Goal: Communication & Community: Answer question/provide support

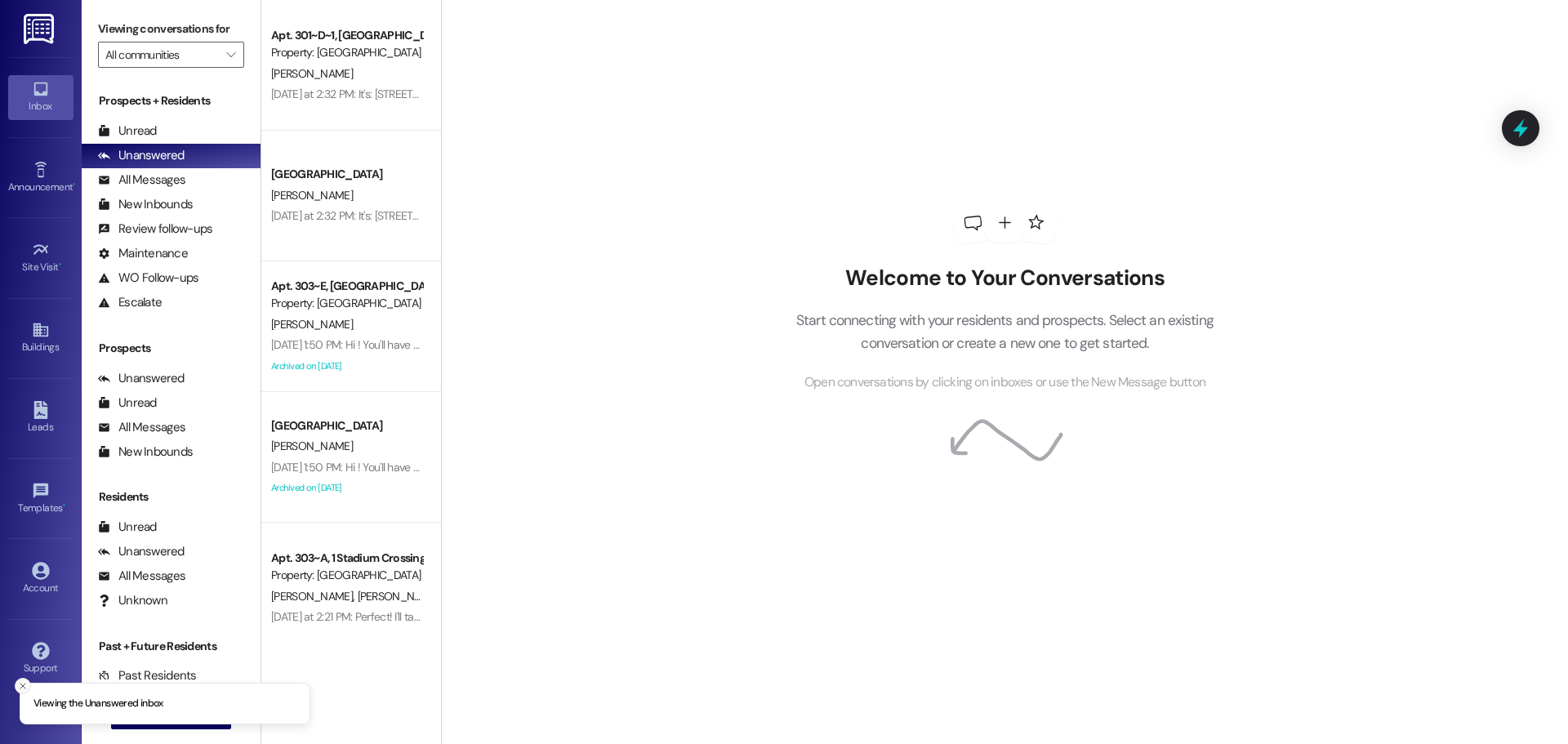
click at [20, 679] on button "Close toast" at bounding box center [23, 686] width 17 height 17
click at [178, 704] on button " New Message" at bounding box center [171, 717] width 121 height 26
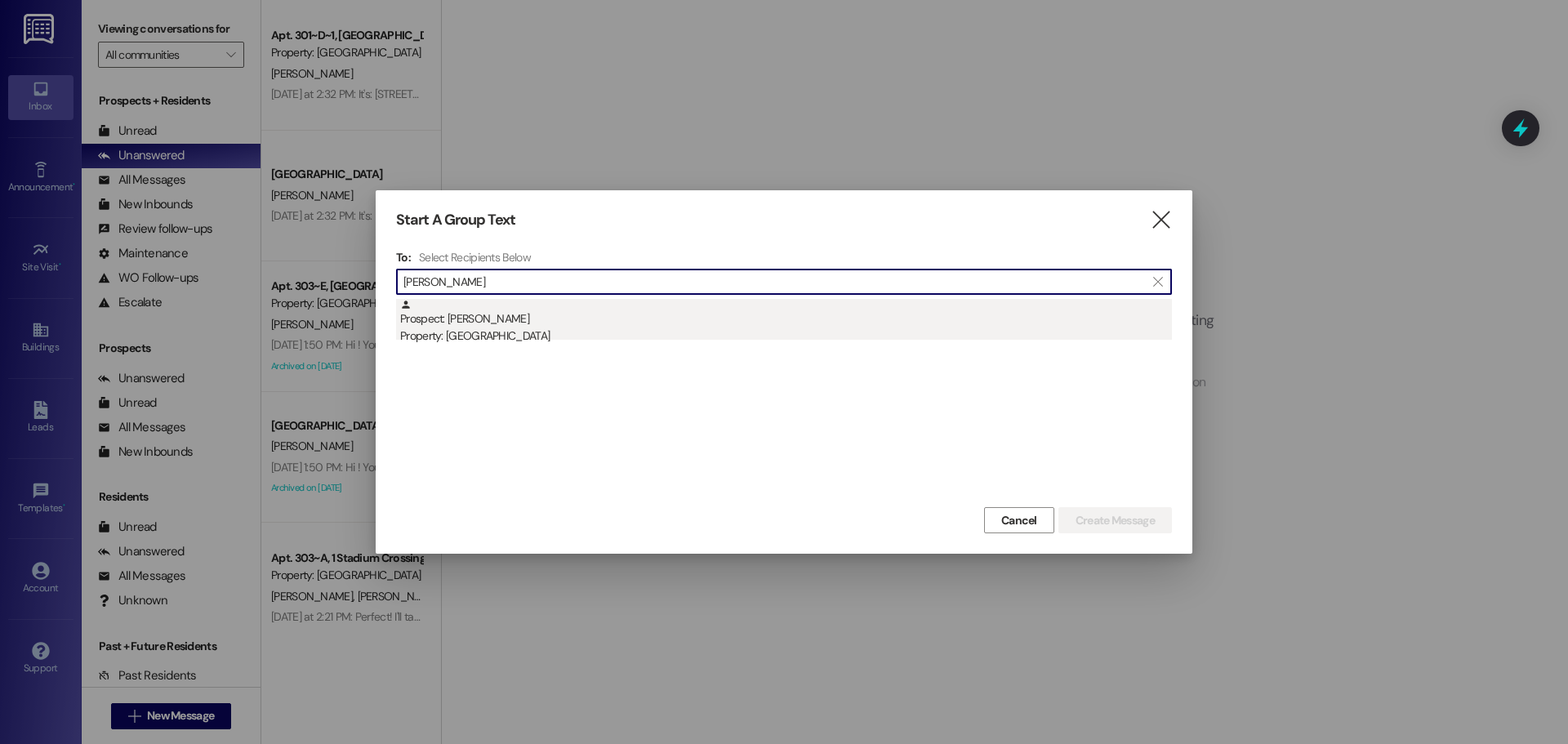
type input "[PERSON_NAME]"
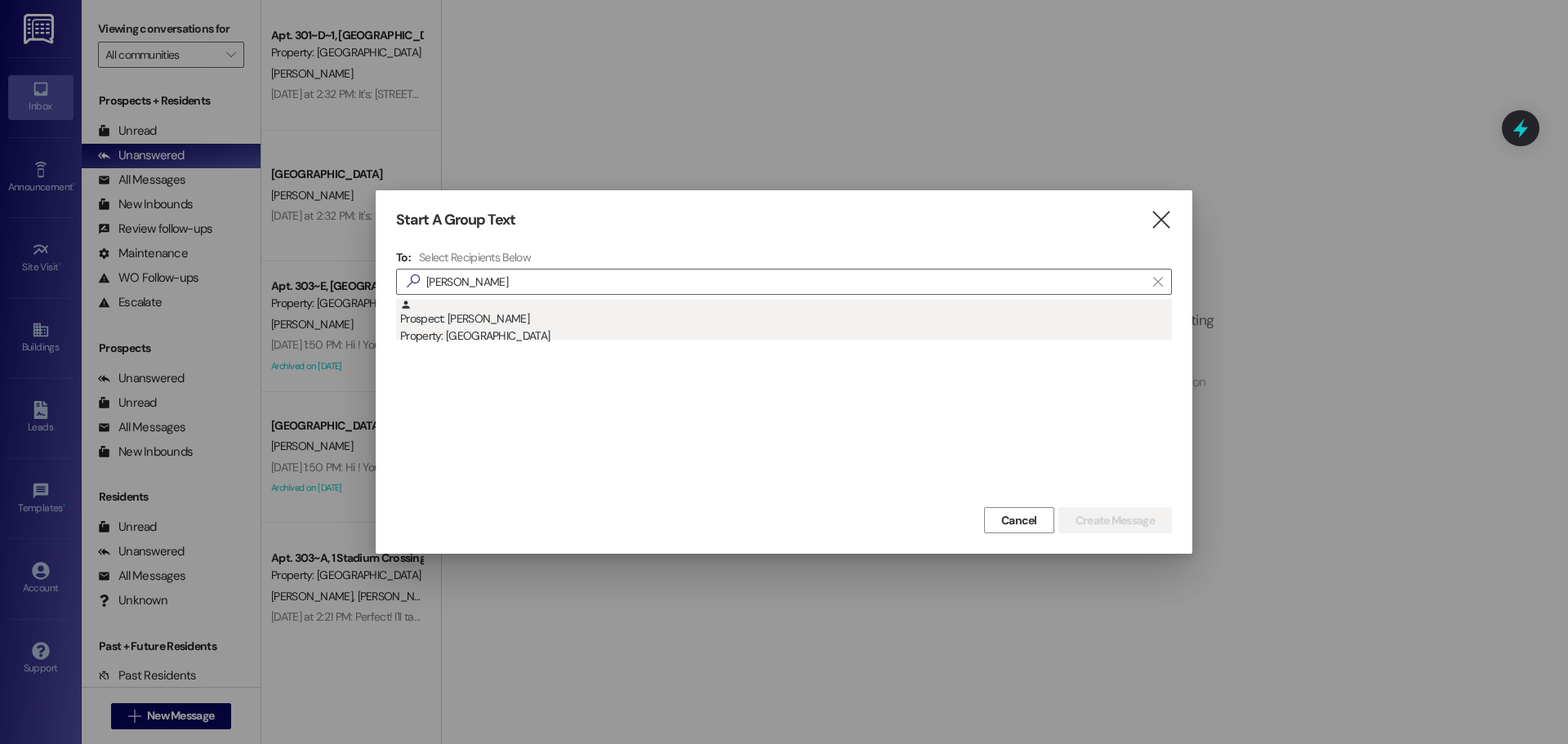
click at [647, 311] on div "Prospect: [PERSON_NAME] Property: [GEOGRAPHIC_DATA]" at bounding box center [786, 321] width 772 height 47
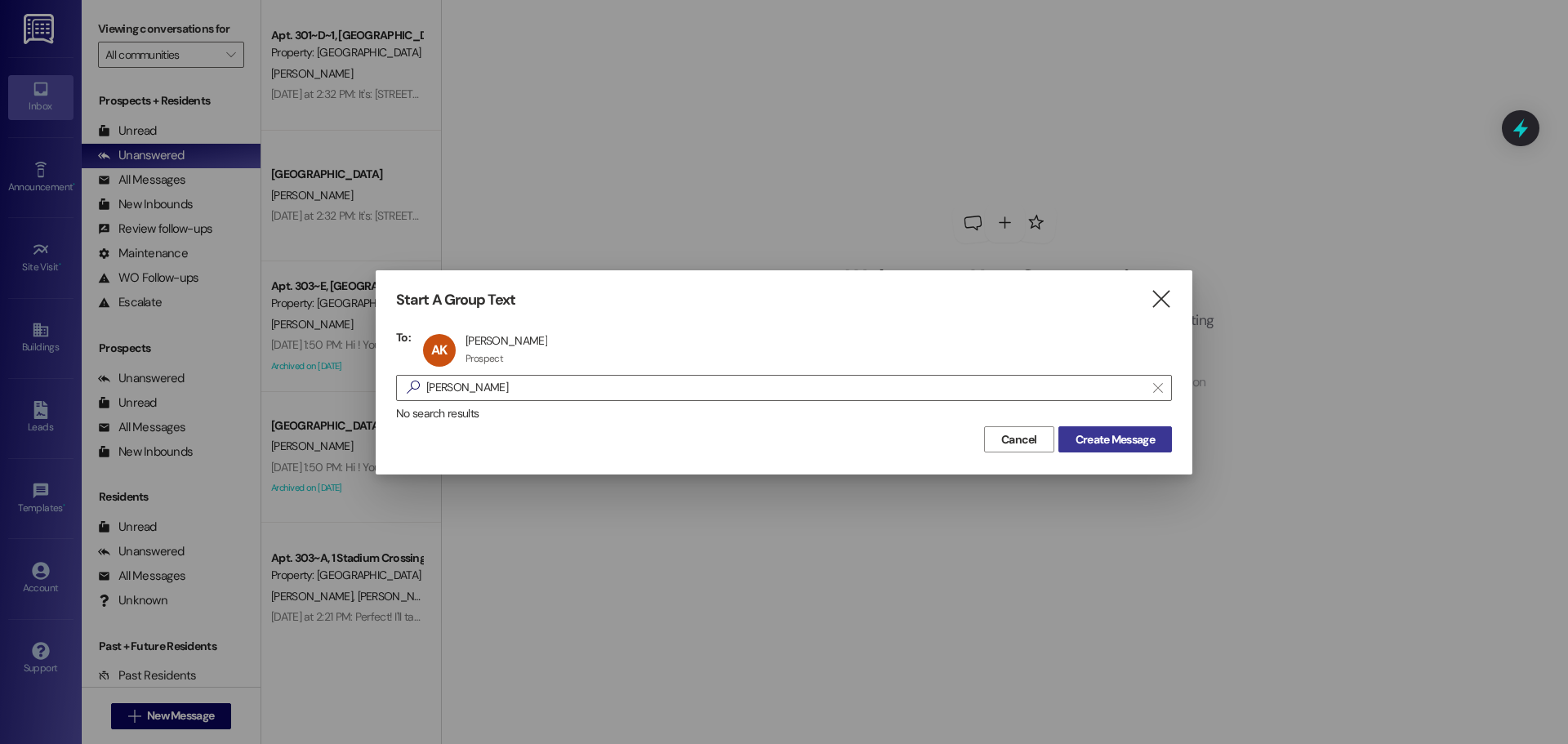
click at [1098, 440] on span "Create Message" at bounding box center [1115, 440] width 79 height 18
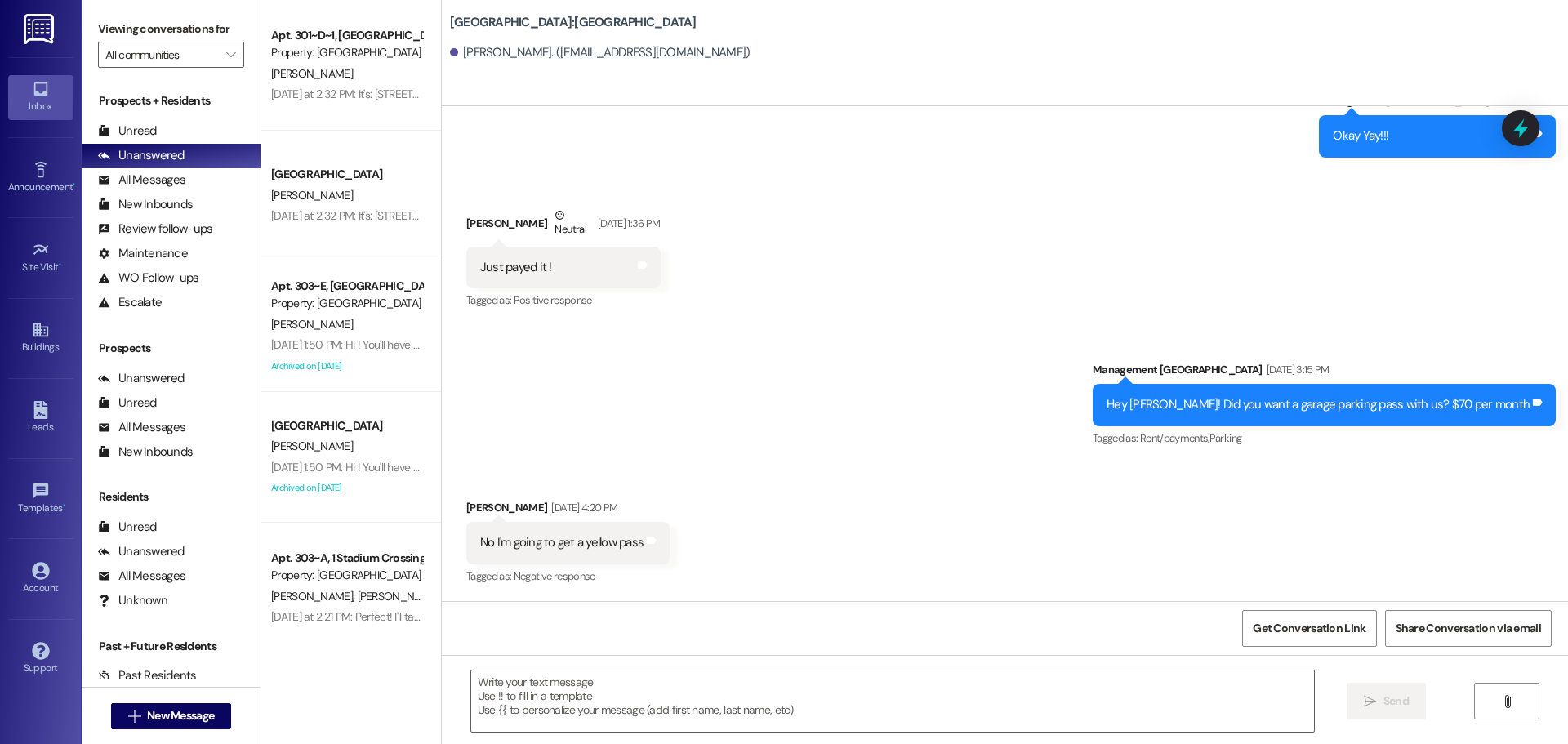
scroll to position [1898, 0]
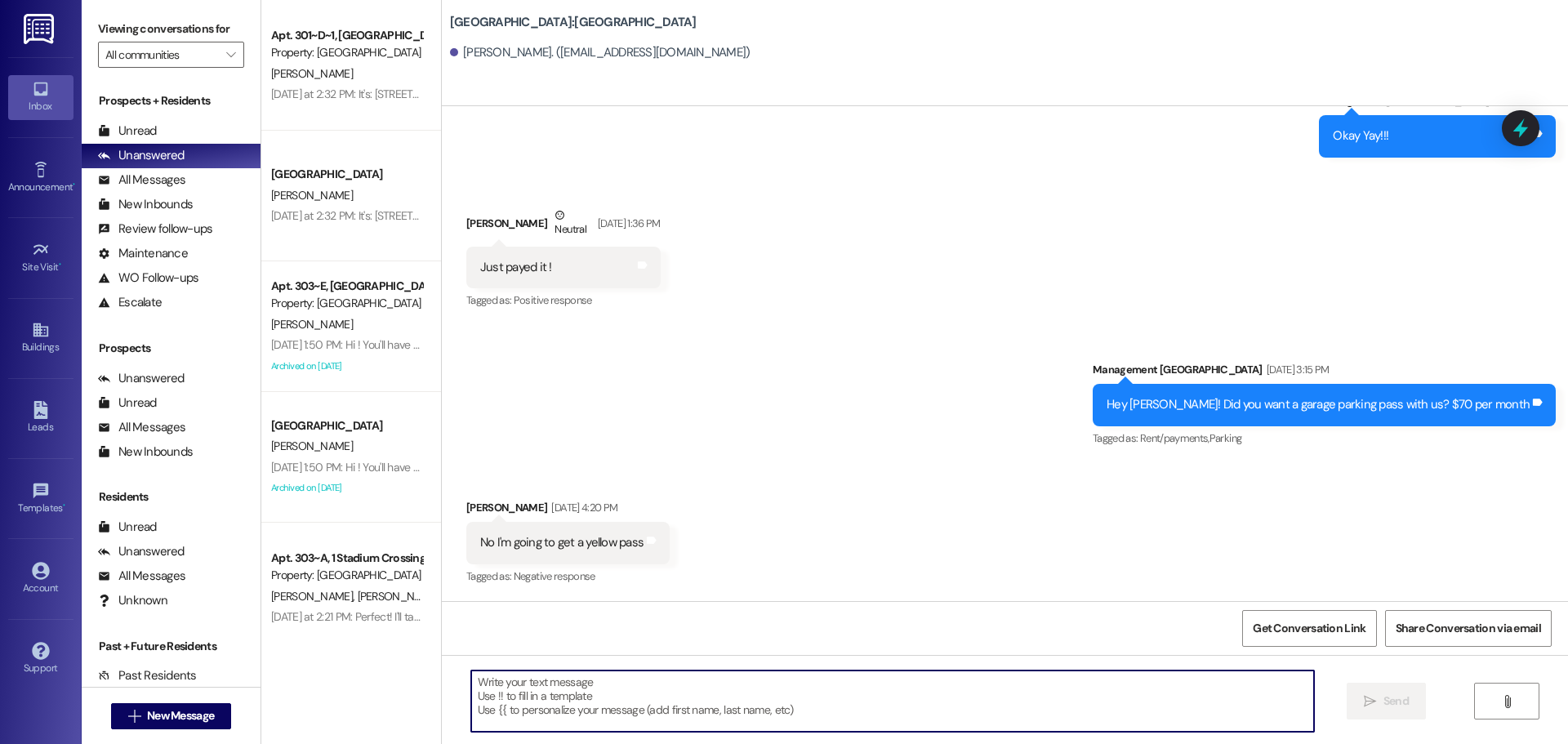
click at [901, 682] on textarea at bounding box center [892, 701] width 842 height 61
click at [1176, 690] on textarea at bounding box center [892, 701] width 842 height 61
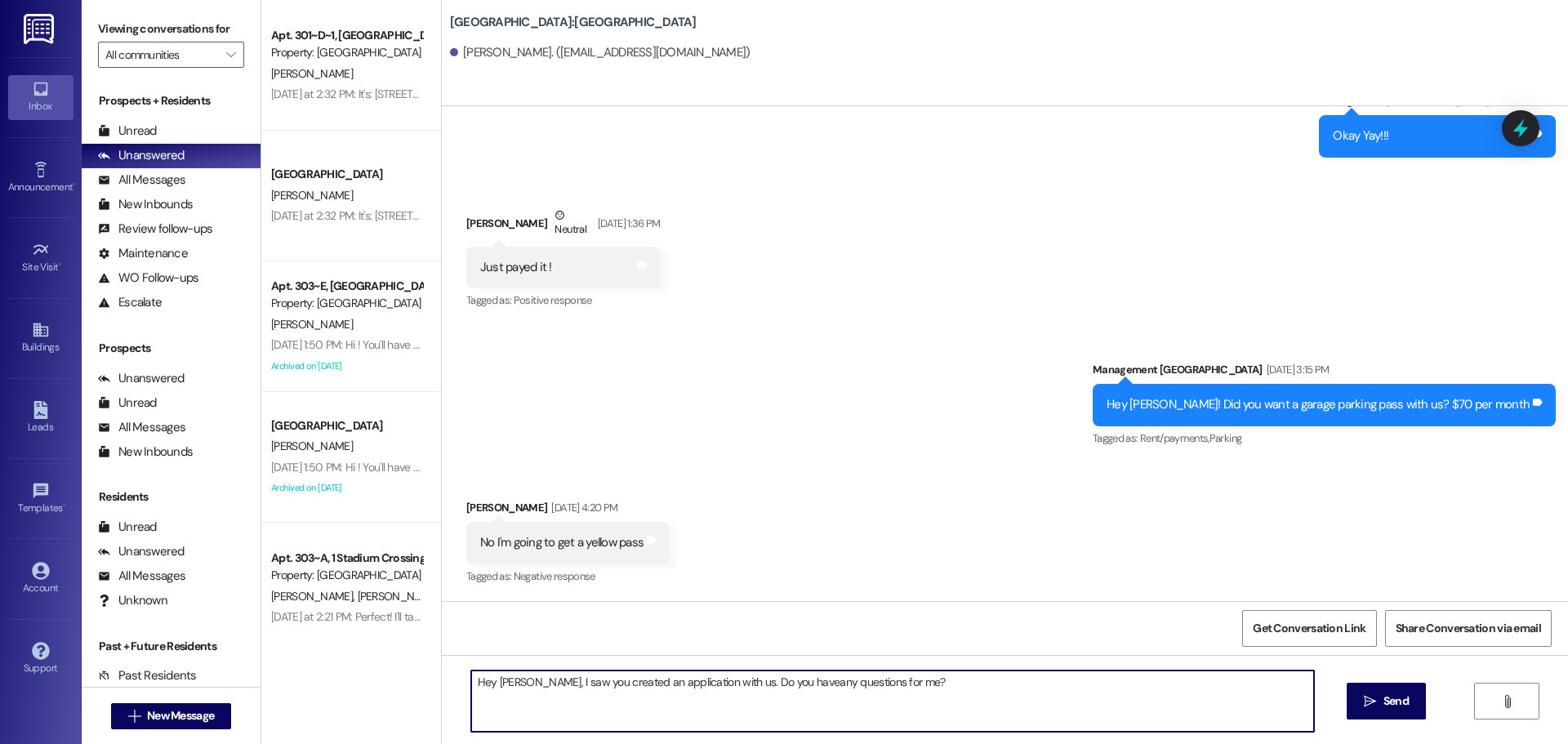
click at [784, 680] on textarea "Hey [PERSON_NAME], I saw you created an application with us. Do you haveany que…" at bounding box center [892, 701] width 842 height 61
type textarea "Hey [PERSON_NAME], I saw you created an application with us. Do you have any qu…"
click at [1386, 696] on span "Send" at bounding box center [1396, 701] width 25 height 18
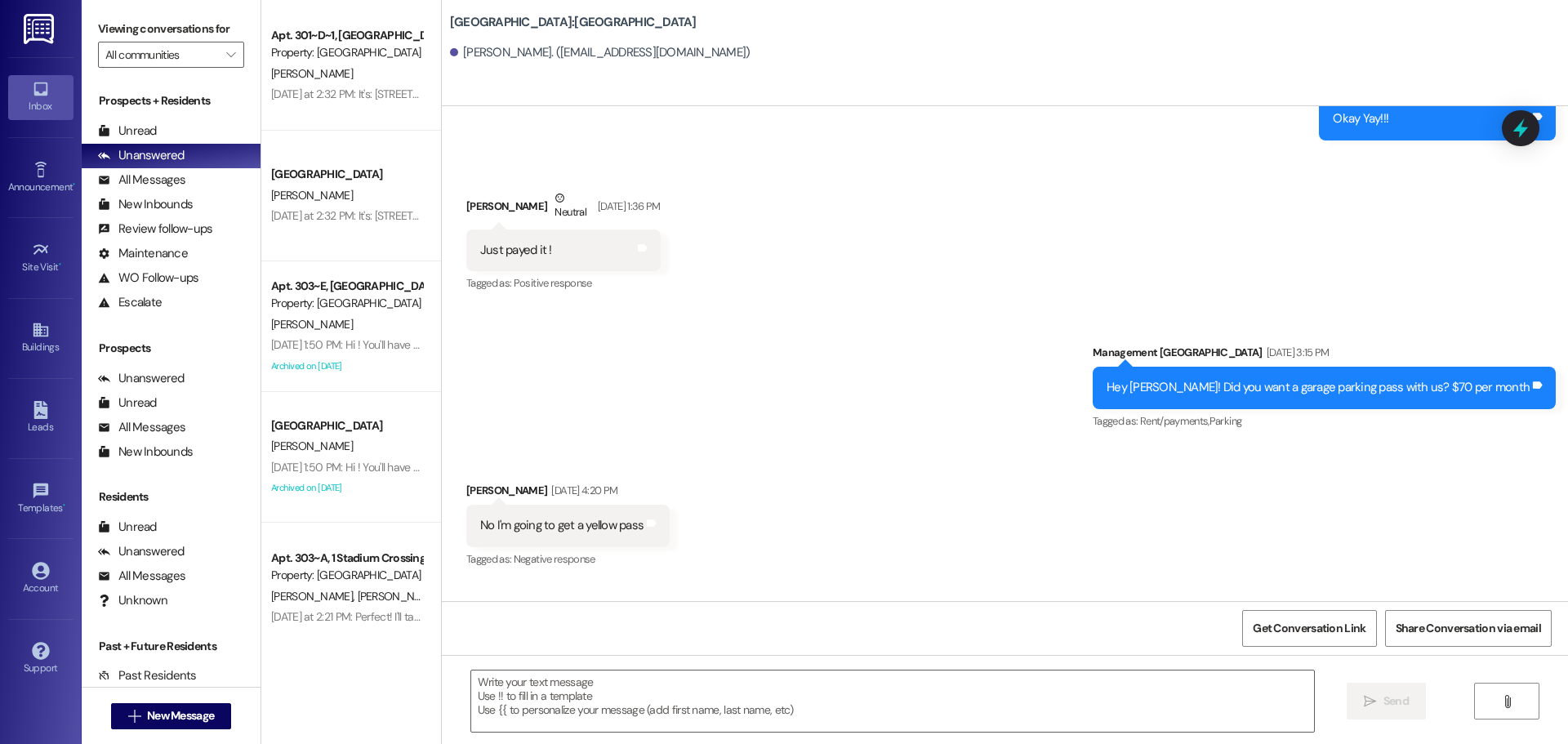
scroll to position [1897, 0]
click at [182, 723] on span "New Message" at bounding box center [180, 716] width 67 height 18
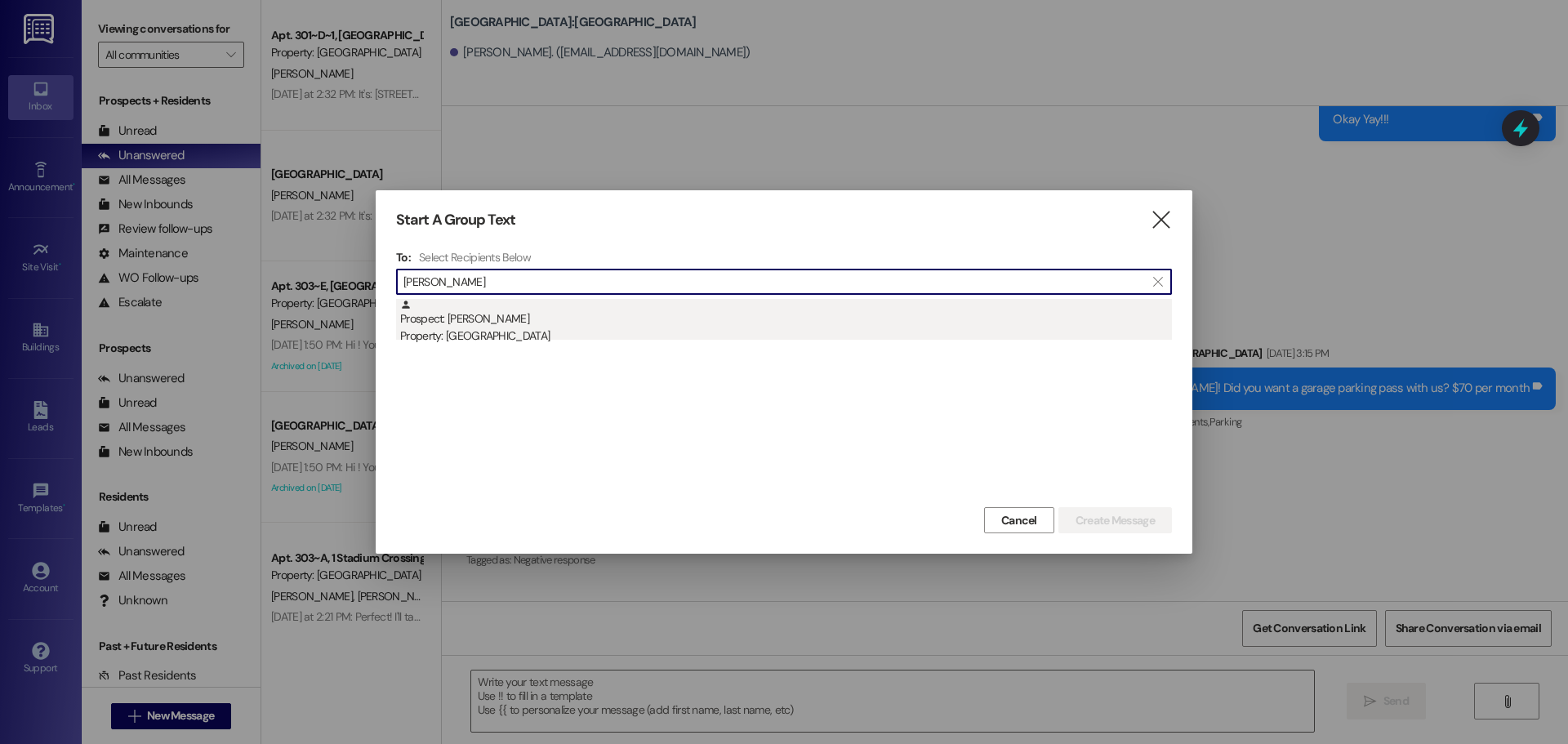
type input "[PERSON_NAME]"
click at [494, 331] on div "Property: [GEOGRAPHIC_DATA]" at bounding box center [786, 336] width 772 height 18
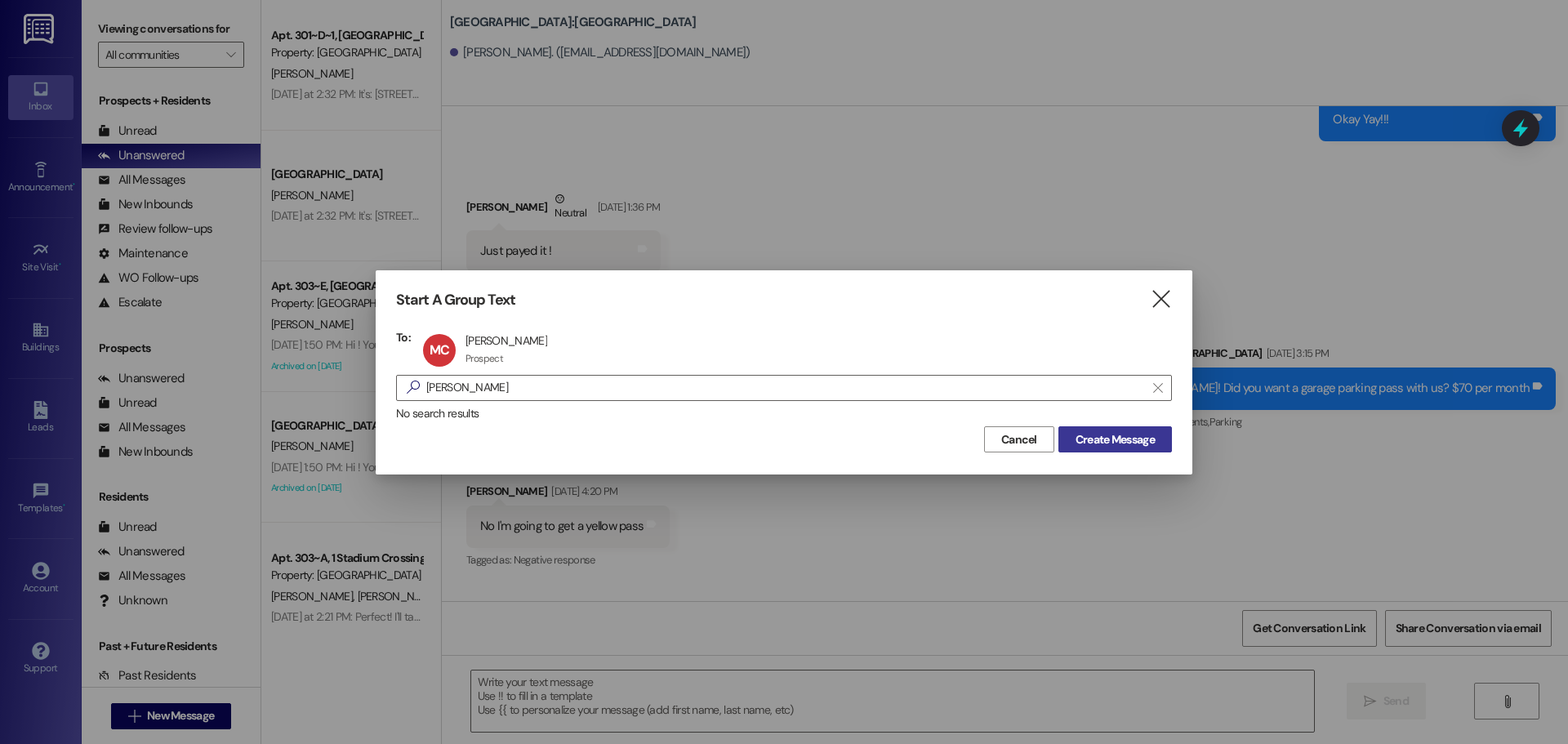
click at [1120, 444] on span "Create Message" at bounding box center [1115, 440] width 79 height 18
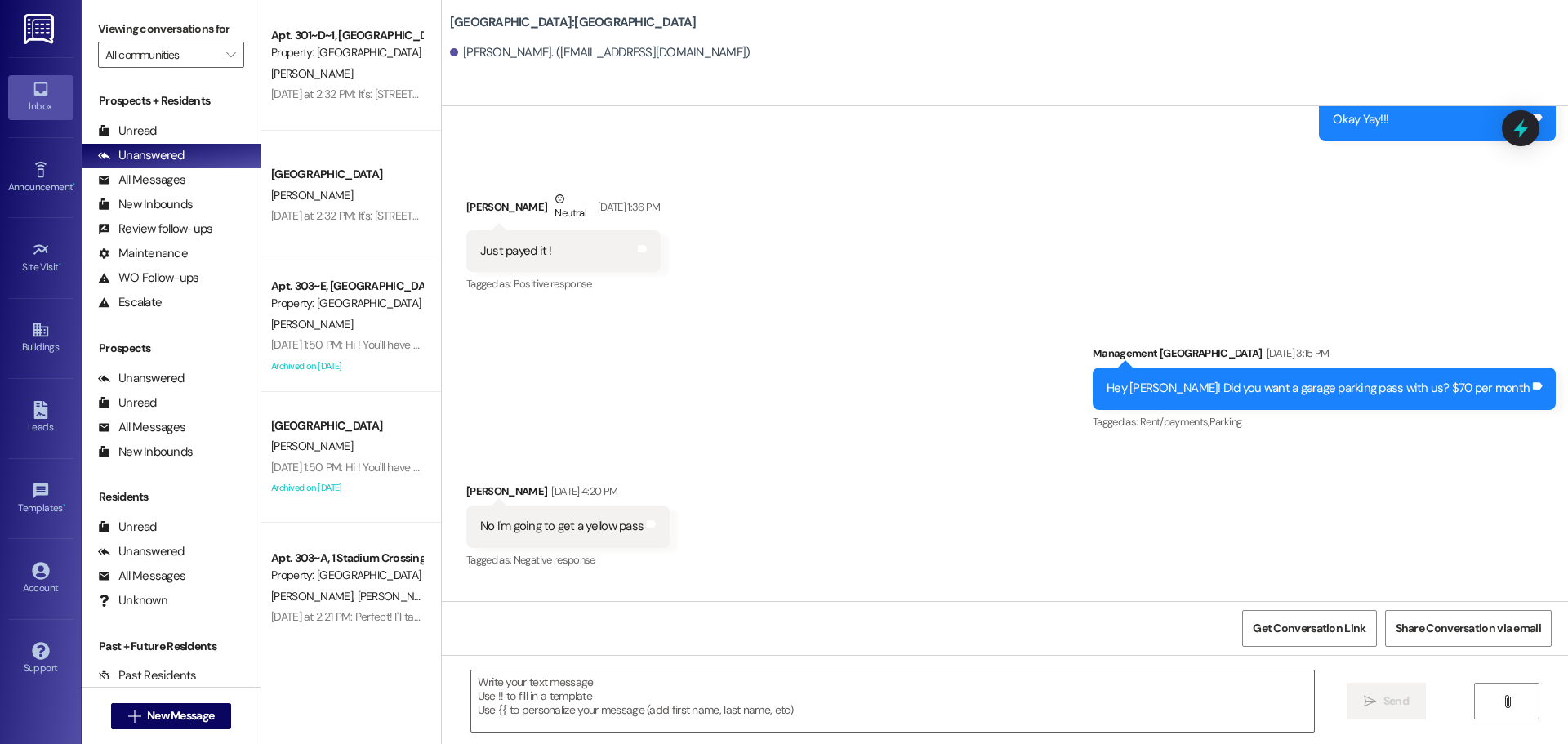
scroll to position [0, 0]
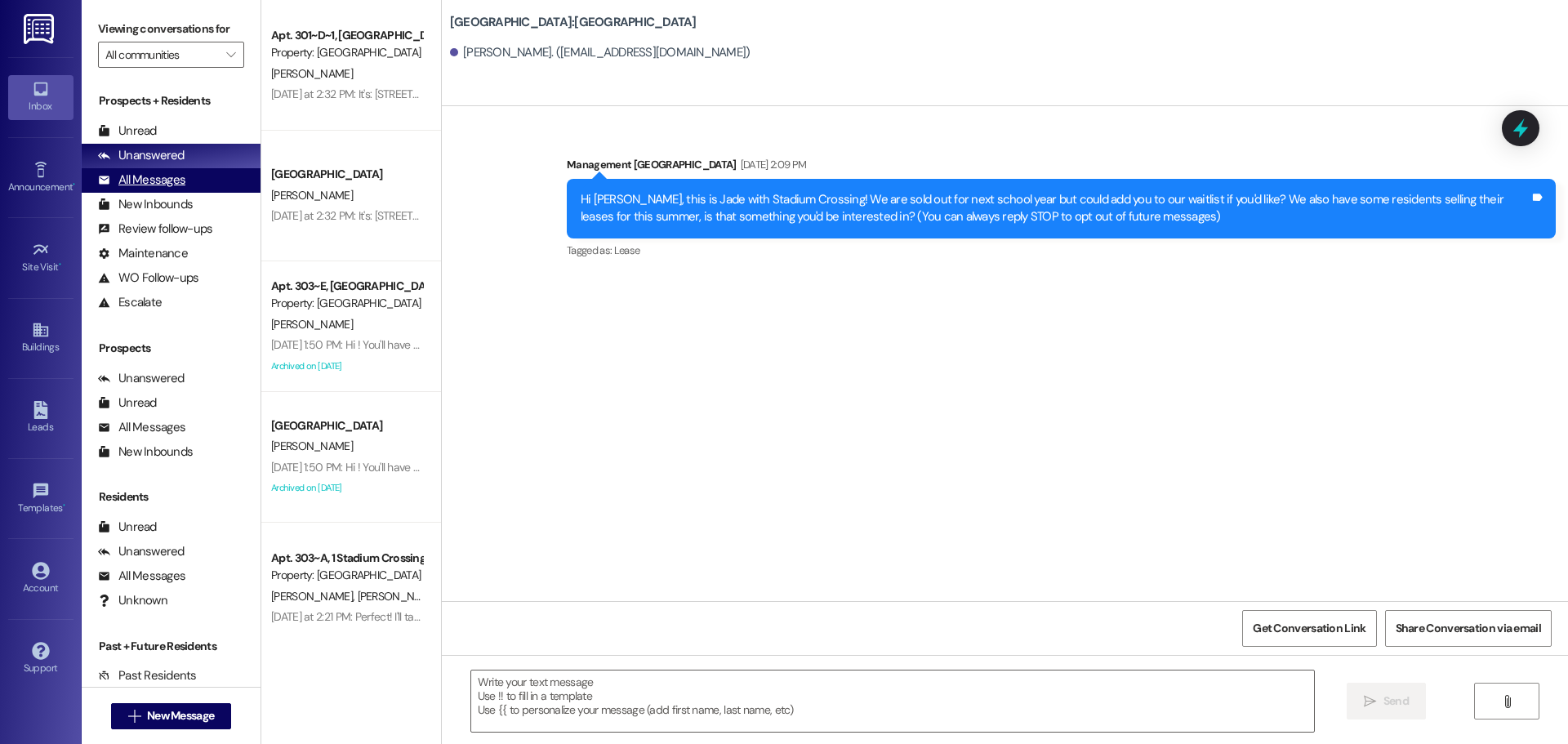
click at [191, 179] on div "All Messages (undefined)" at bounding box center [171, 181] width 179 height 25
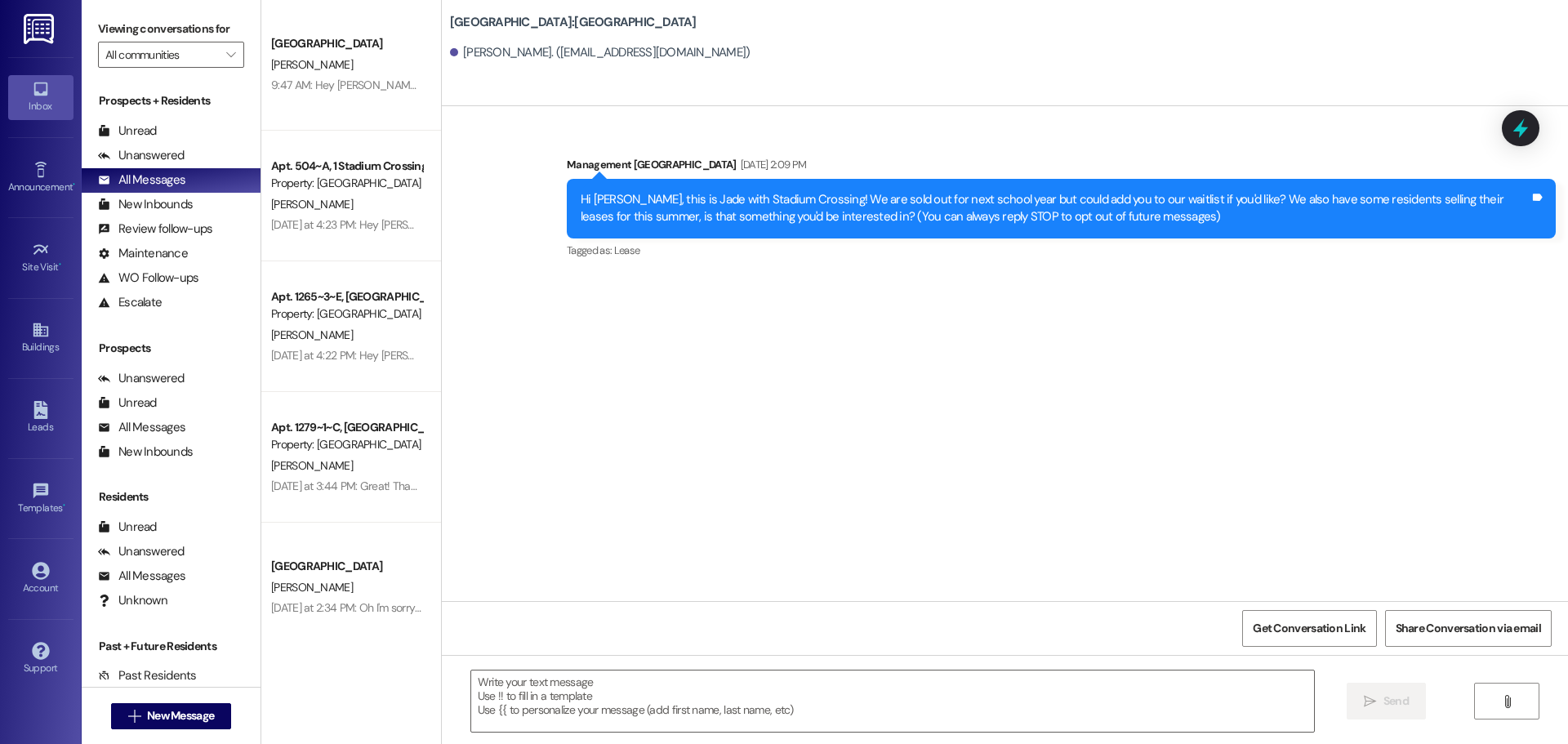
click at [703, 278] on div "Sent via [GEOGRAPHIC_DATA] [DATE] 2:09 PM Hi [PERSON_NAME], this is Jade with S…" at bounding box center [1005, 353] width 1126 height 495
